Goal: Register for event/course

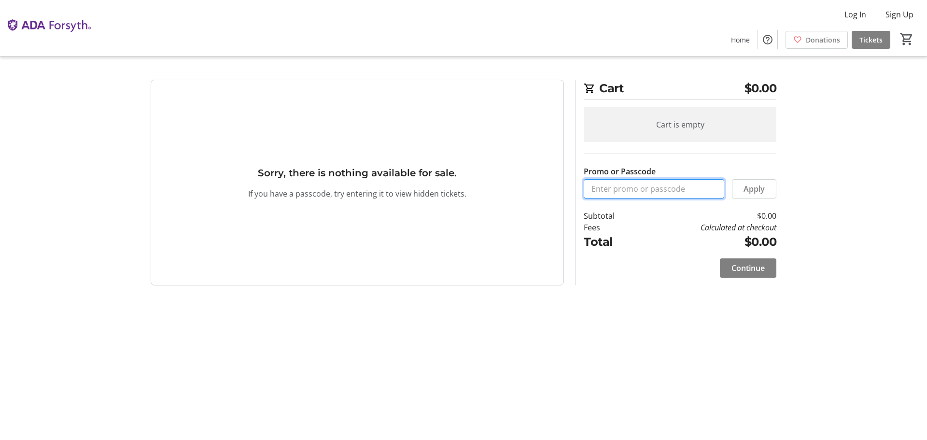
click at [614, 188] on input "Promo or Passcode" at bounding box center [654, 188] width 141 height 19
type input "ORALHEALTH2025"
click at [750, 188] on span "Apply" at bounding box center [754, 189] width 21 height 12
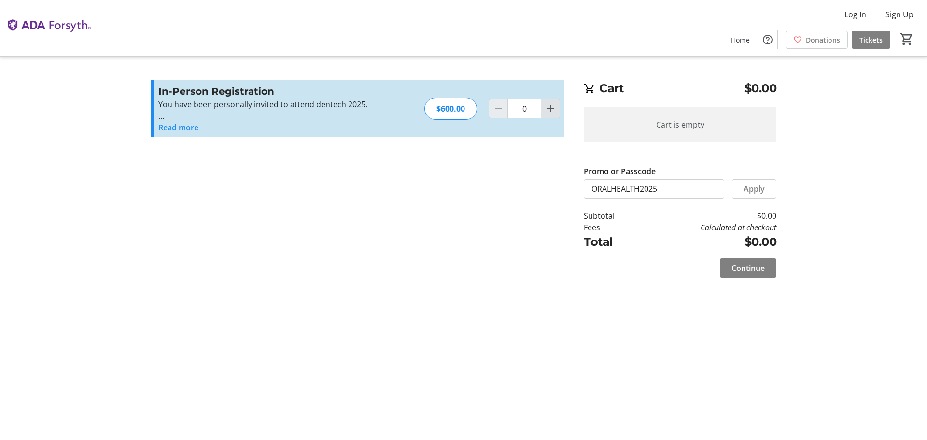
click at [547, 111] on mat-icon "Increment by one" at bounding box center [551, 109] width 12 height 12
type input "1"
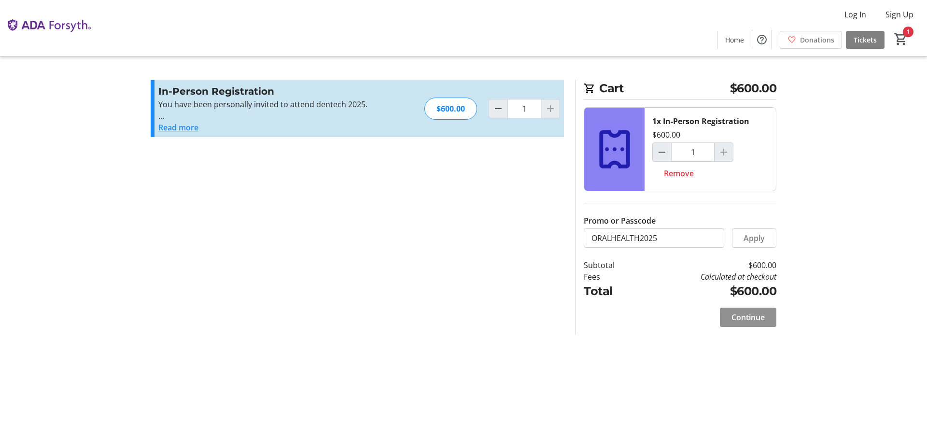
click at [747, 313] on span "Continue" at bounding box center [748, 317] width 33 height 12
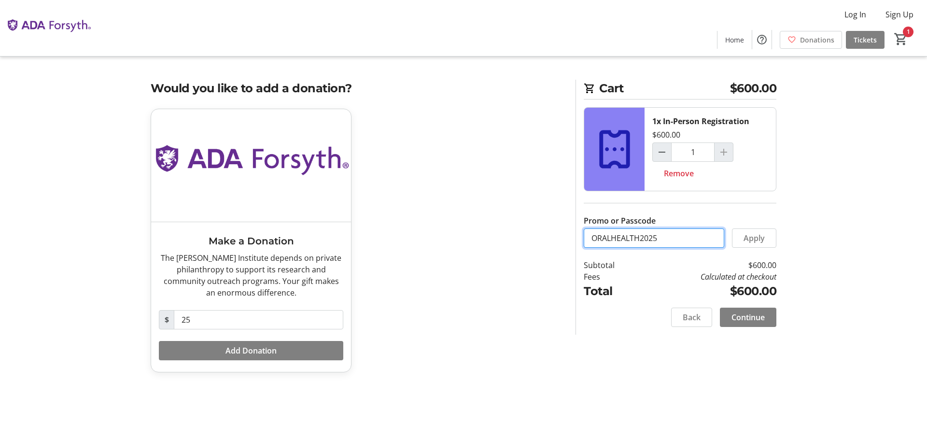
drag, startPoint x: 665, startPoint y: 236, endPoint x: 464, endPoint y: 237, distance: 201.4
click at [464, 237] on div "Would you like to add a donation? Make a Donation The [PERSON_NAME] Institute d…" at bounding box center [463, 232] width 637 height 304
type input "VIP25-1910"
click at [763, 236] on span "Apply" at bounding box center [754, 238] width 21 height 12
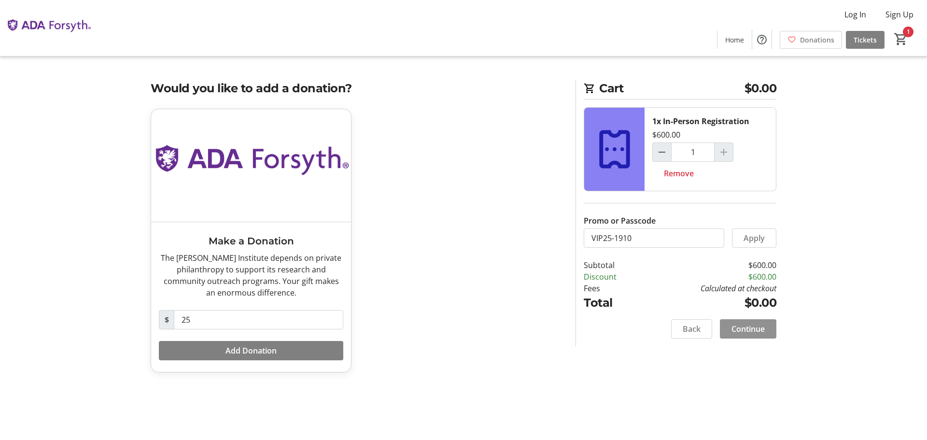
click at [745, 328] on span "Continue" at bounding box center [748, 329] width 33 height 12
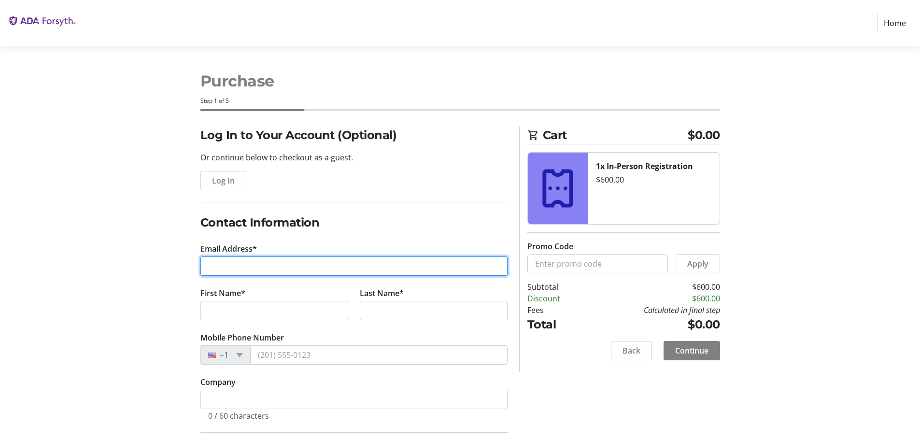
click at [245, 266] on input "Email Address*" at bounding box center [353, 265] width 307 height 19
type input "[EMAIL_ADDRESS][DOMAIN_NAME]"
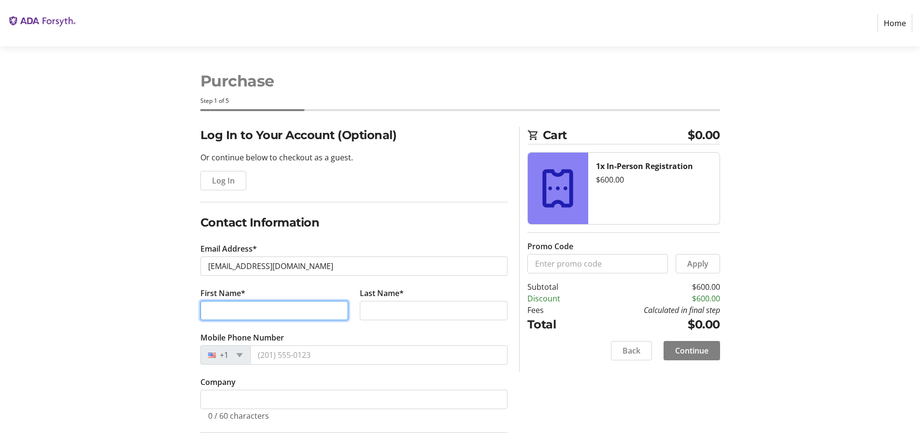
click at [229, 304] on input "First Name*" at bounding box center [274, 310] width 148 height 19
type input "[PERSON_NAME]"
type input "Fox"
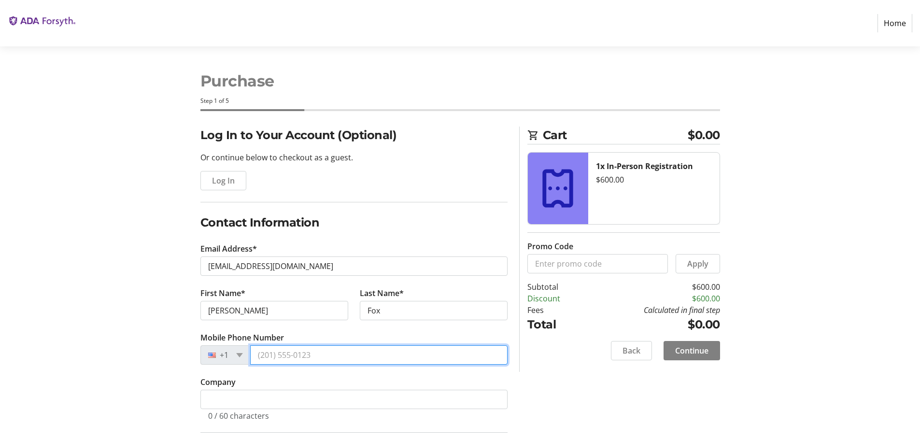
click at [326, 358] on input "Mobile Phone Number" at bounding box center [378, 354] width 257 height 19
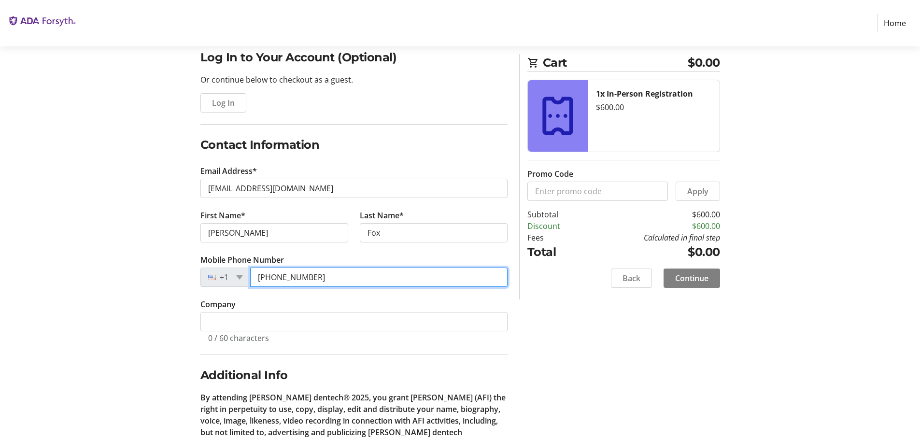
scroll to position [145, 0]
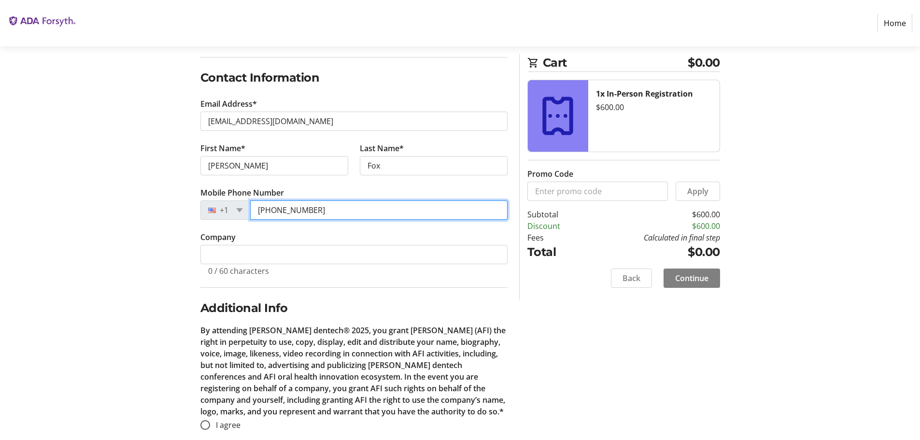
type input "[PHONE_NUMBER]"
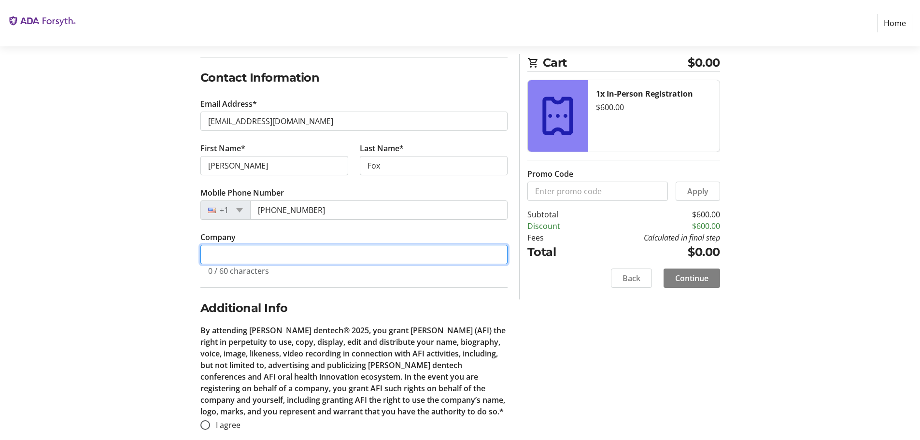
click at [282, 253] on input "Company" at bounding box center [353, 254] width 307 height 19
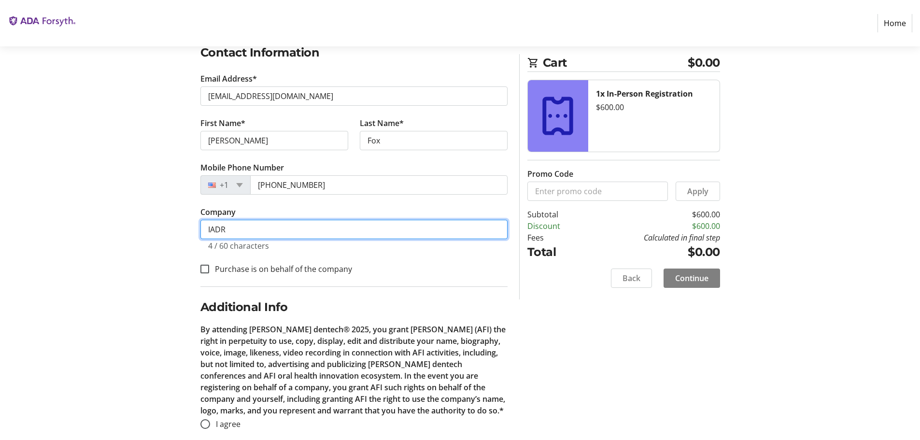
scroll to position [183, 0]
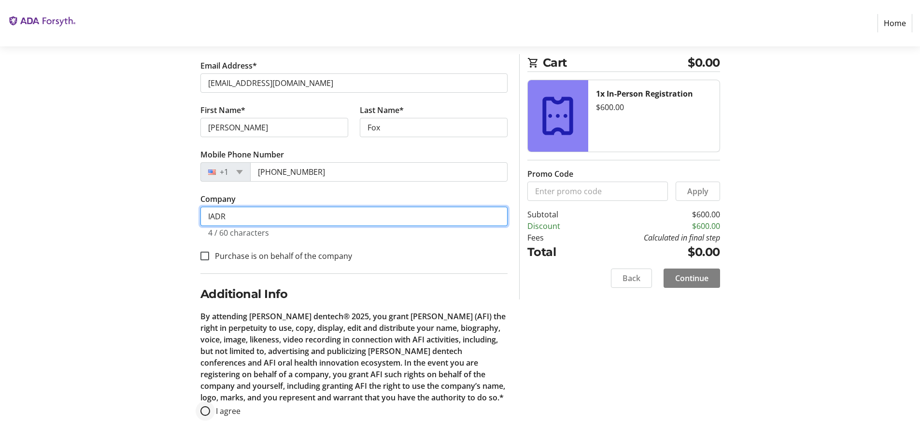
type input "IADR"
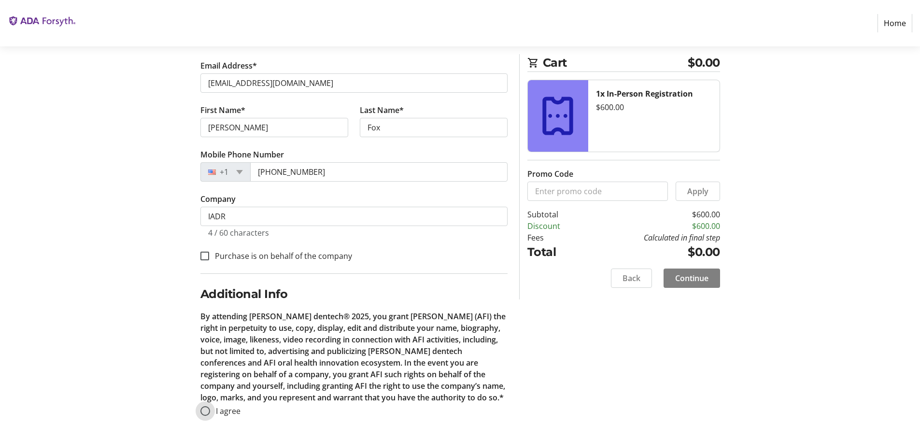
click at [204, 410] on input "I agree" at bounding box center [205, 411] width 10 height 10
radio input "true"
click at [697, 277] on span "Continue" at bounding box center [691, 278] width 33 height 12
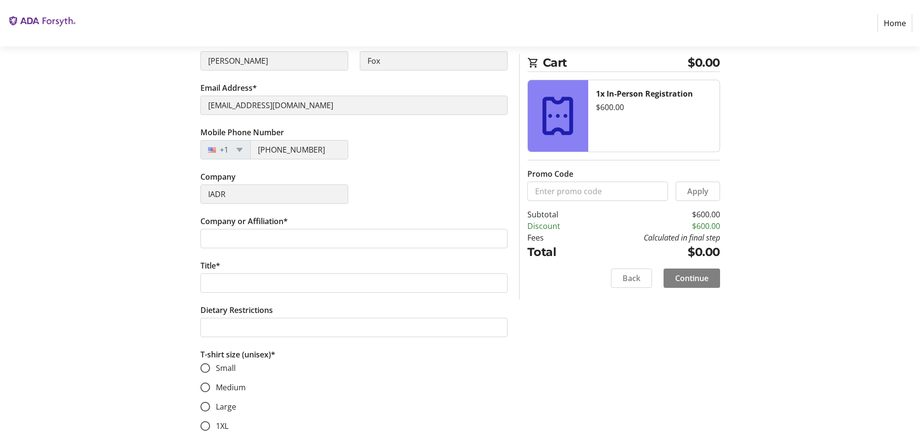
scroll to position [193, 0]
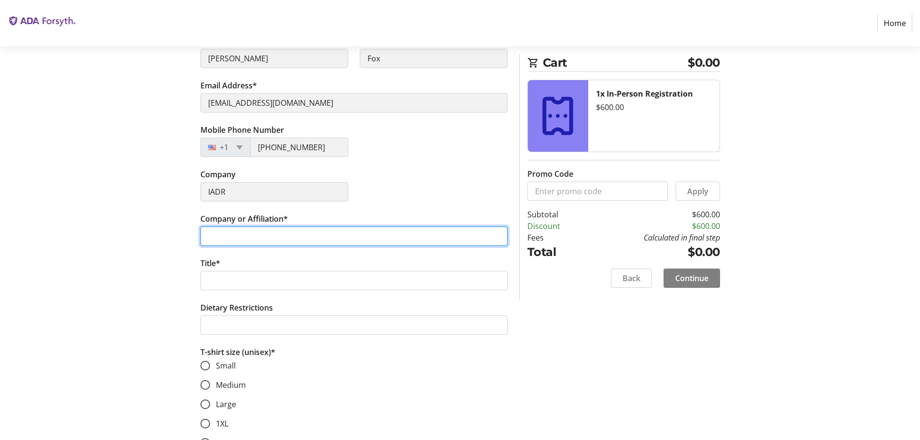
click at [311, 237] on input "Company or Affiliation*" at bounding box center [353, 235] width 307 height 19
type input "IADR"
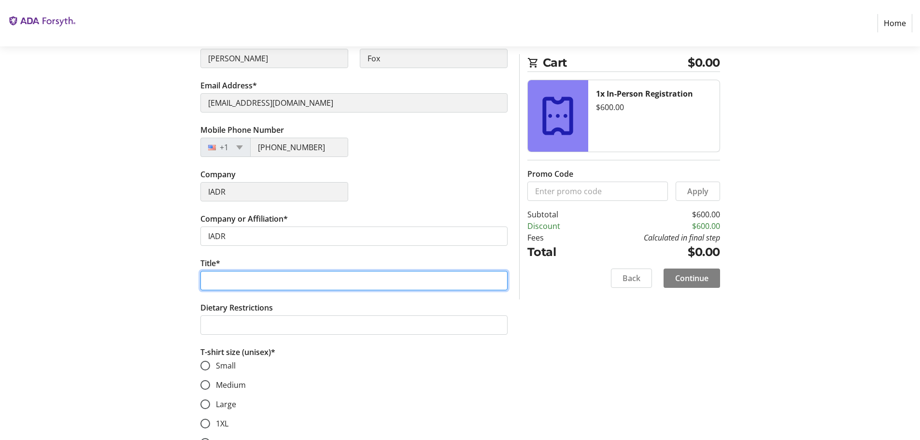
click at [263, 283] on input "Title*" at bounding box center [353, 280] width 307 height 19
type input "CEO"
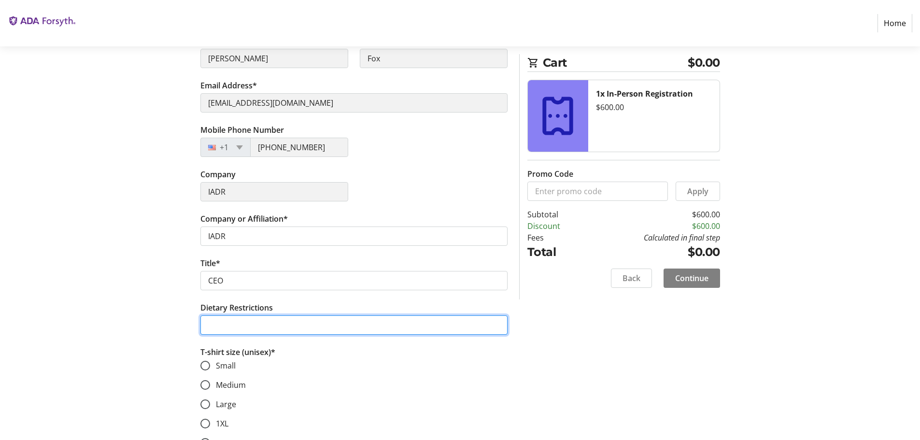
click at [350, 324] on input "Dietary Restrictions" at bounding box center [353, 324] width 307 height 19
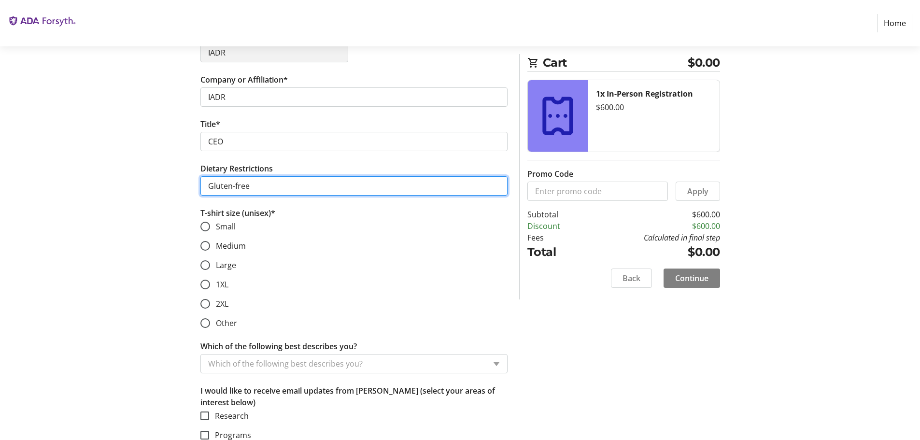
scroll to position [338, 0]
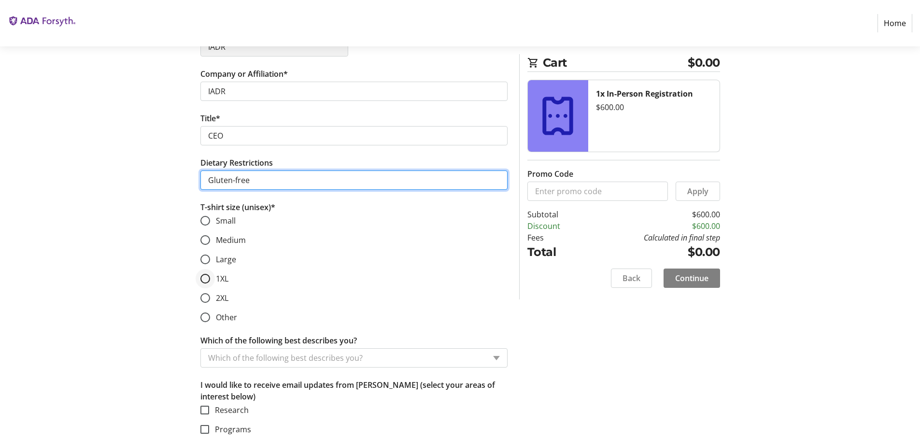
type input "Gluten-free"
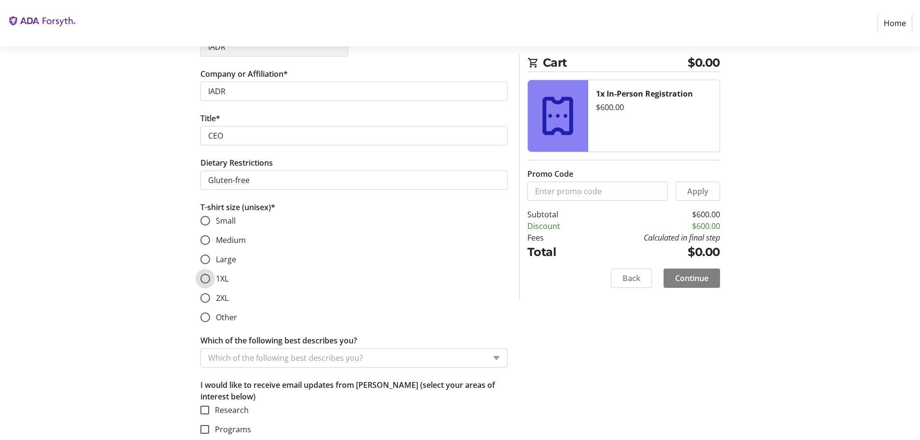
click at [207, 278] on input "1XL" at bounding box center [205, 279] width 10 height 10
radio input "true"
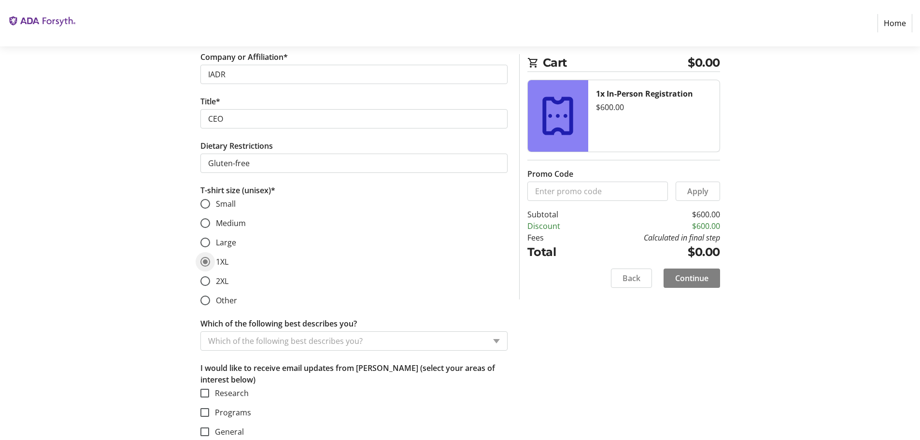
scroll to position [364, 0]
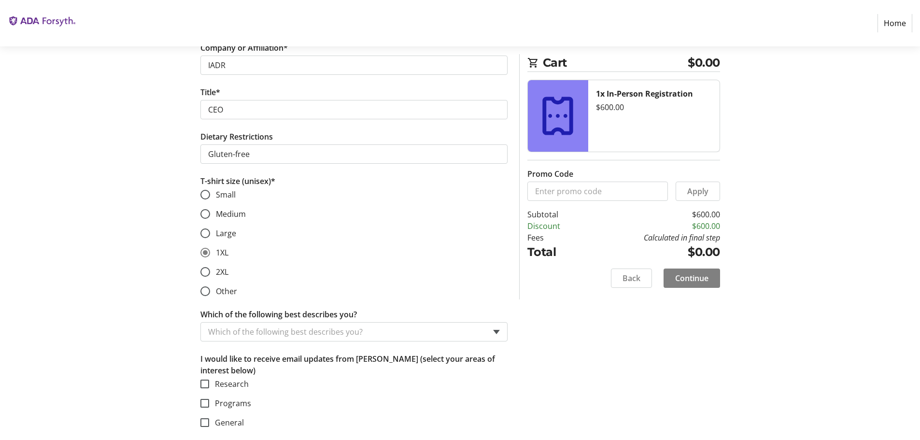
click at [495, 333] on span at bounding box center [496, 332] width 7 height 4
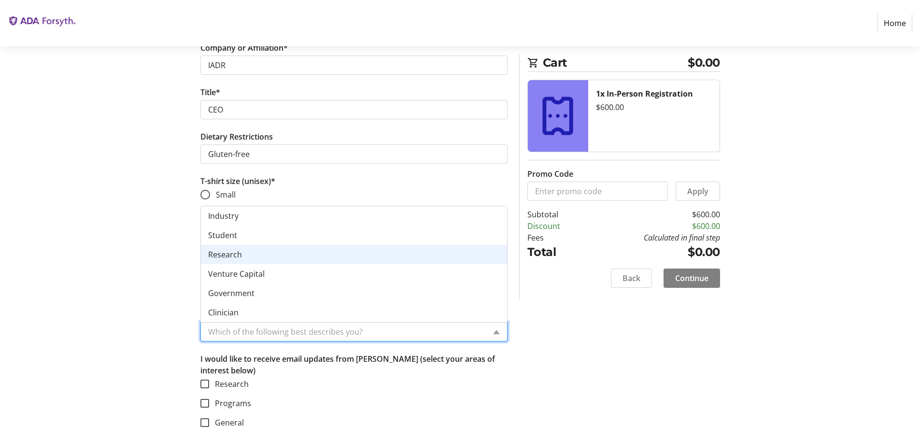
click at [396, 261] on div "Research" at bounding box center [354, 254] width 306 height 19
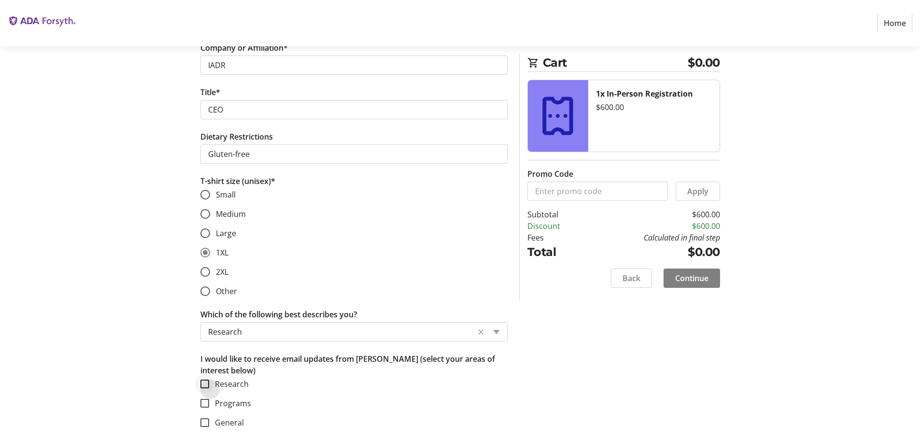
click at [210, 384] on div at bounding box center [204, 383] width 23 height 23
checkbox input "true"
drag, startPoint x: 205, startPoint y: 420, endPoint x: 210, endPoint y: 413, distance: 9.0
click at [205, 420] on input "General" at bounding box center [204, 422] width 9 height 9
checkbox input "true"
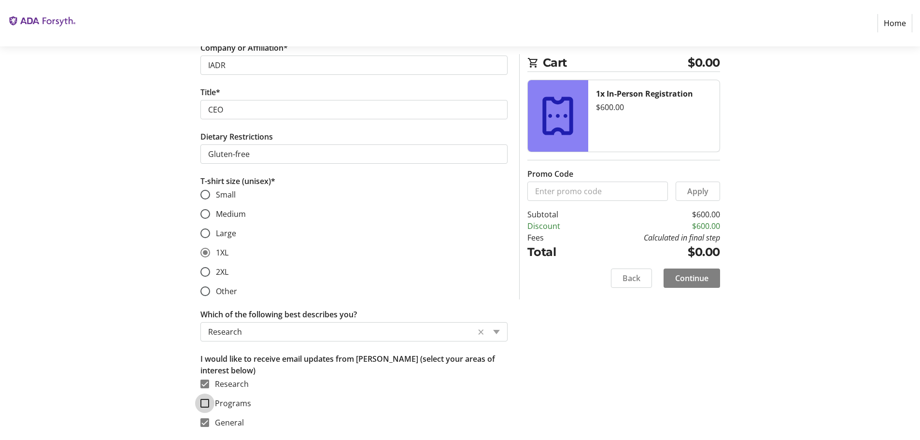
click at [205, 402] on input "Programs" at bounding box center [204, 403] width 9 height 9
checkbox input "true"
click at [694, 272] on button "Continue" at bounding box center [692, 278] width 57 height 19
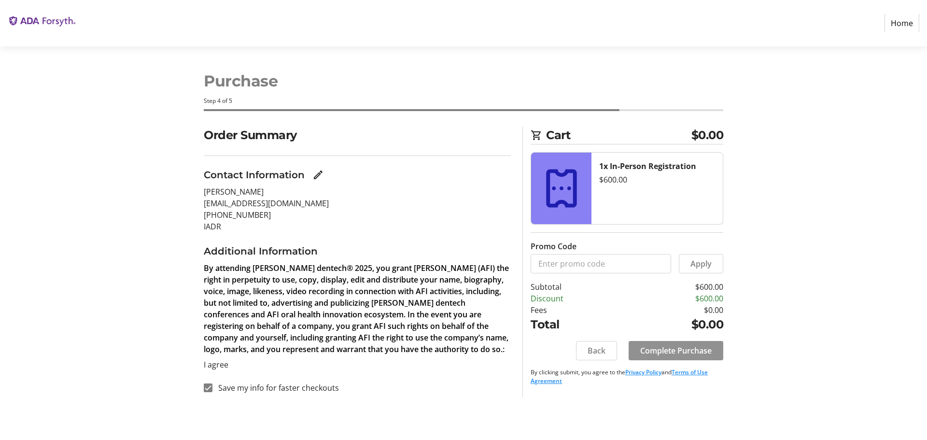
click at [690, 352] on span "Complete Purchase" at bounding box center [675, 351] width 71 height 12
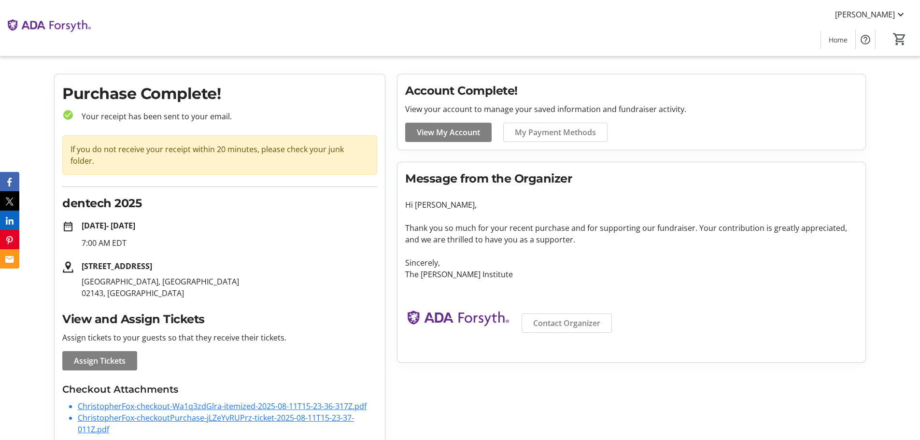
scroll to position [21, 0]
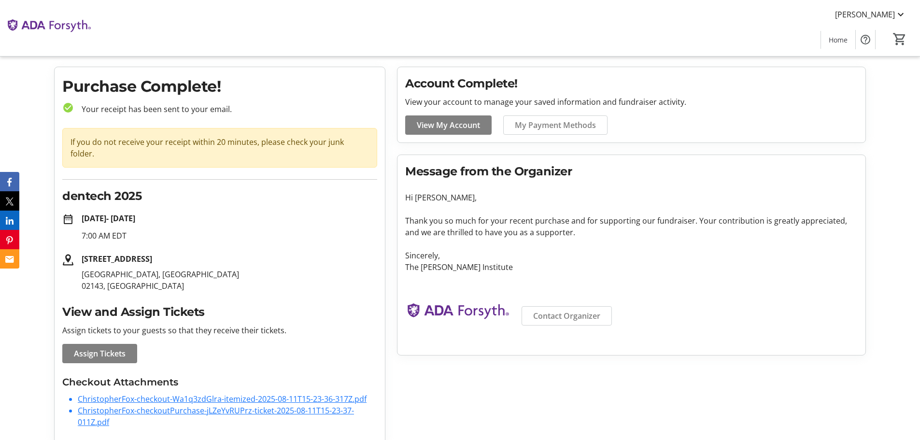
click at [68, 213] on mat-icon "date_range" at bounding box center [68, 219] width 12 height 12
